Goal: Find specific page/section: Find specific page/section

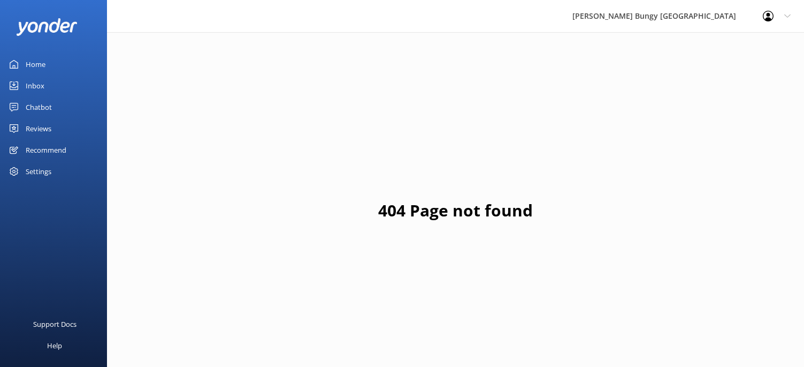
click at [31, 114] on div "Chatbot" at bounding box center [39, 106] width 26 height 21
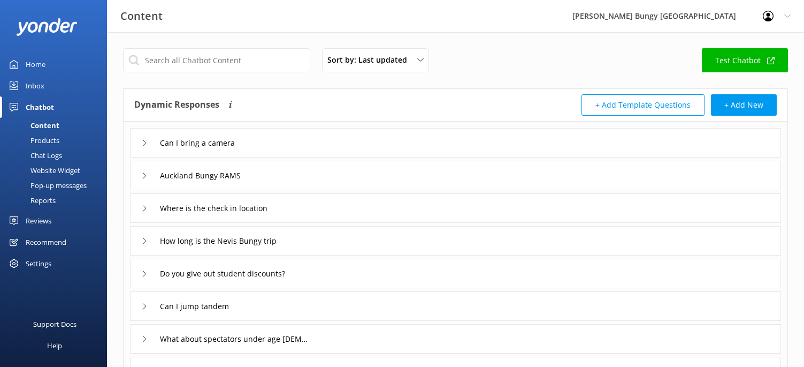
click at [50, 126] on div "Content" at bounding box center [32, 125] width 53 height 15
click at [36, 86] on div "Inbox" at bounding box center [35, 85] width 19 height 21
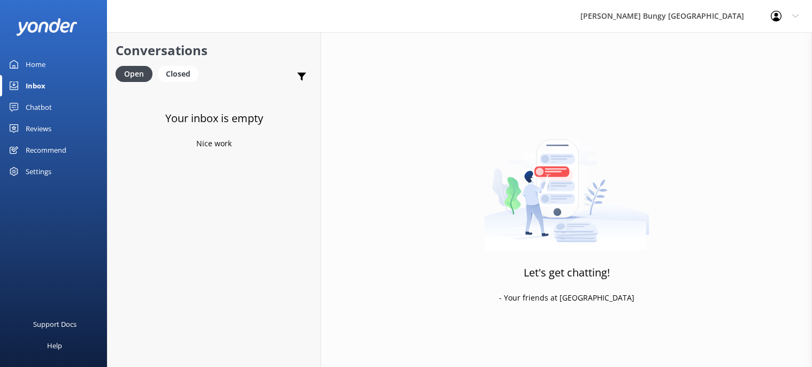
click at [554, 230] on img at bounding box center [566, 184] width 165 height 134
